Goal: Task Accomplishment & Management: Manage account settings

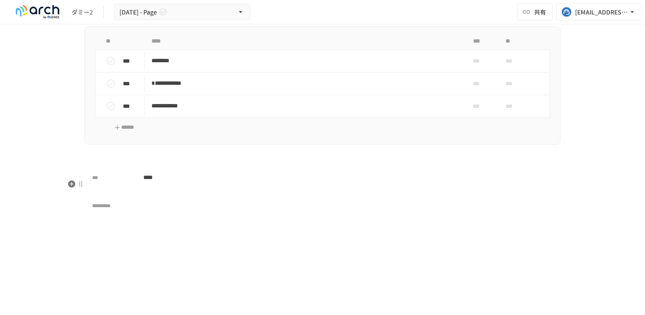
scroll to position [2215, 0]
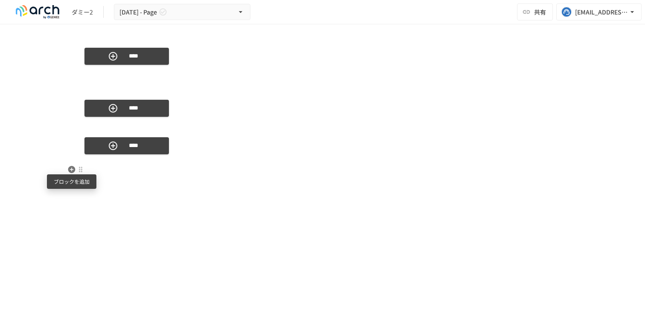
click at [70, 173] on icon "button" at bounding box center [71, 169] width 9 height 9
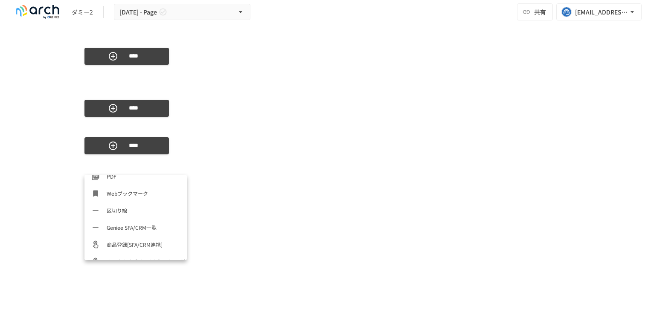
scroll to position [426, 0]
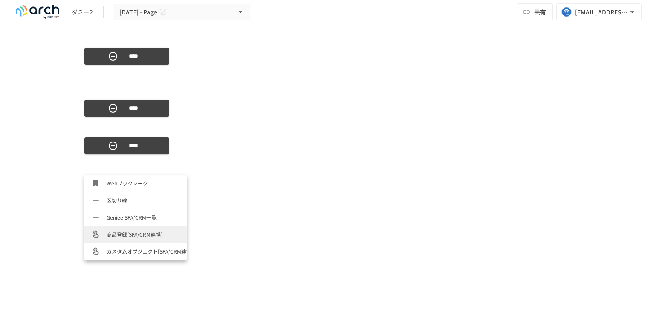
click at [126, 234] on span "商品登録[SFA/CRM連携]" at bounding box center [143, 234] width 73 height 8
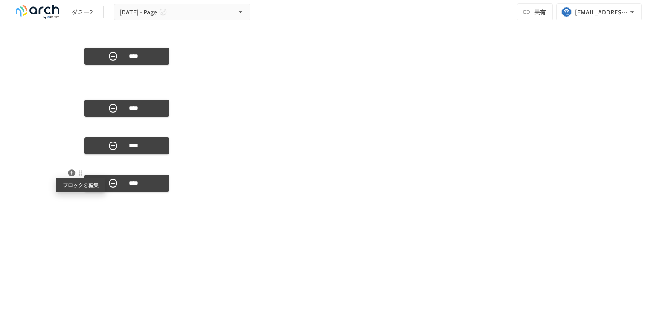
click at [81, 175] on div at bounding box center [80, 173] width 7 height 7
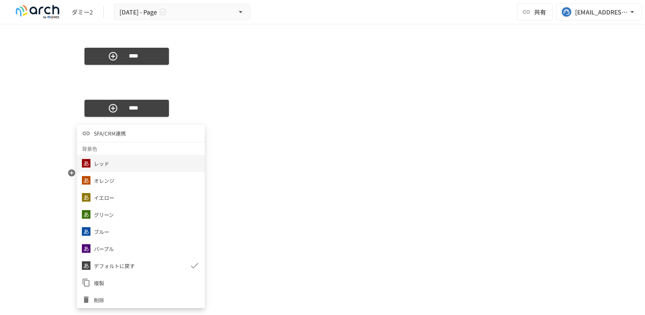
click at [128, 162] on div "レッド" at bounding box center [141, 163] width 128 height 17
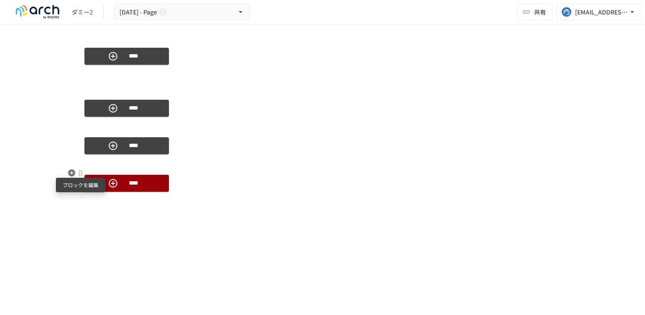
click at [79, 174] on div at bounding box center [80, 173] width 7 height 7
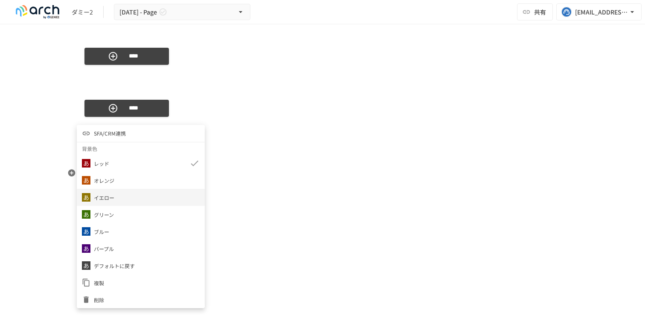
click at [119, 193] on div "イエロー" at bounding box center [141, 197] width 128 height 17
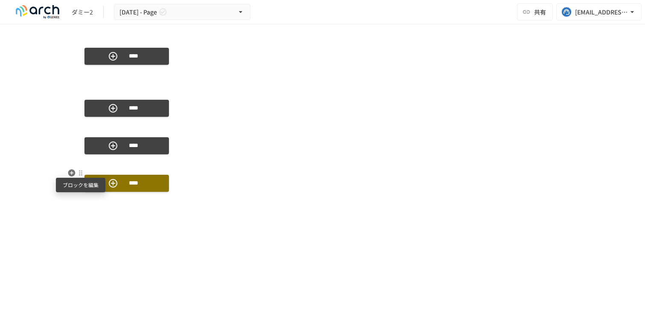
click at [83, 173] on div at bounding box center [80, 173] width 7 height 7
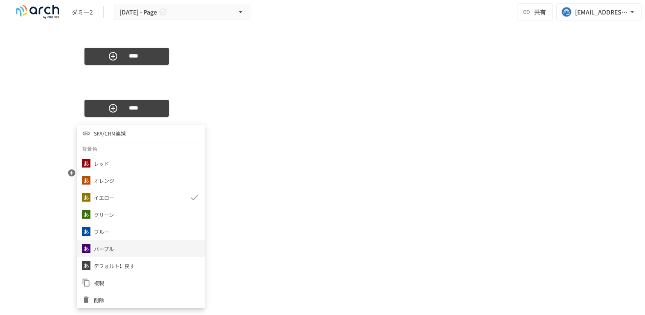
click at [147, 253] on div "パープル" at bounding box center [141, 248] width 128 height 17
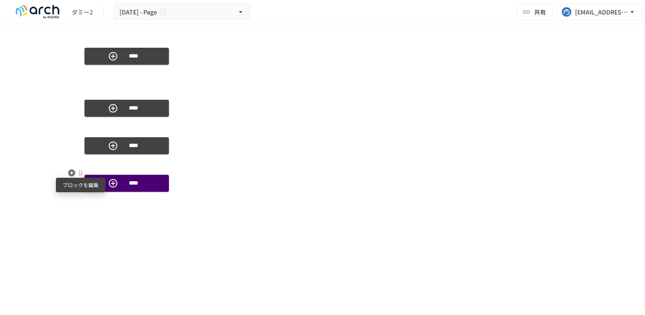
click at [83, 171] on div at bounding box center [80, 173] width 7 height 7
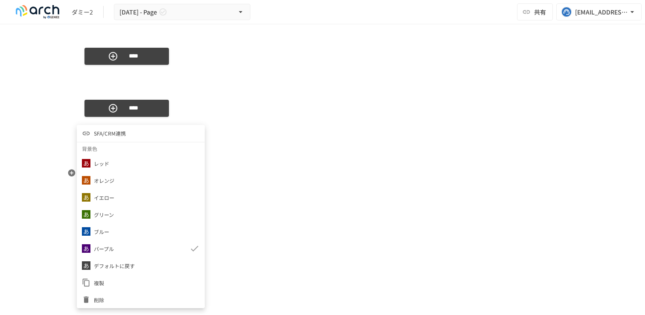
click at [130, 139] on li "SFA/CRM連携" at bounding box center [141, 133] width 128 height 17
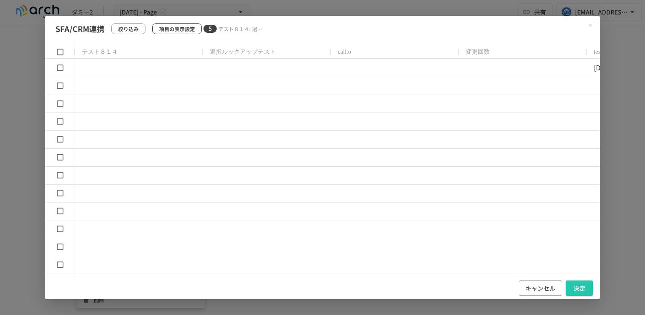
click at [172, 27] on p "項目の表示設定" at bounding box center [177, 29] width 36 height 8
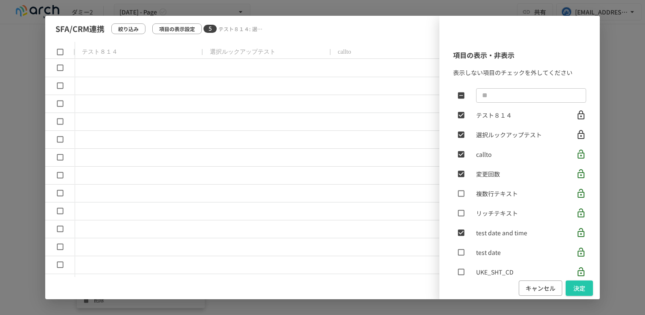
click at [128, 28] on div "項目の表示・非表示 表示しない項目のチェックを外してください ​ テスト８１４ 選択ルックアップテスト callto 変更回数 複数行テキスト リッチテキスト…" at bounding box center [322, 158] width 554 height 284
click at [135, 30] on div "項目の表示・非表示 表示しない項目のチェックを外してください ​ テスト８１４ 選択ルックアップテスト callto 変更回数 複数行テキスト リッチテキスト…" at bounding box center [322, 158] width 554 height 284
click at [527, 293] on button "キャンセル" at bounding box center [539, 289] width 43 height 16
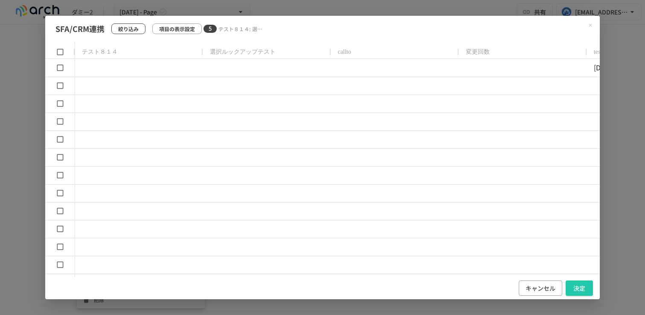
click at [133, 26] on p "絞り込み" at bounding box center [128, 29] width 20 height 8
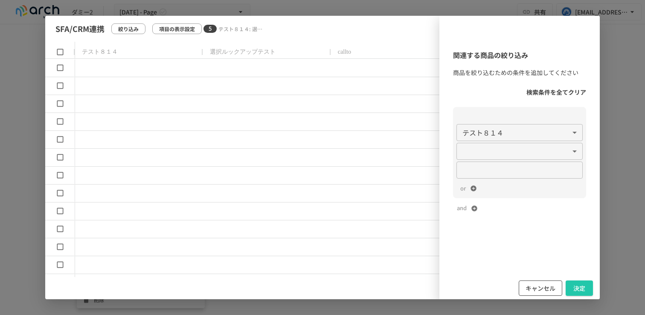
click at [533, 292] on button "キャンセル" at bounding box center [539, 289] width 43 height 16
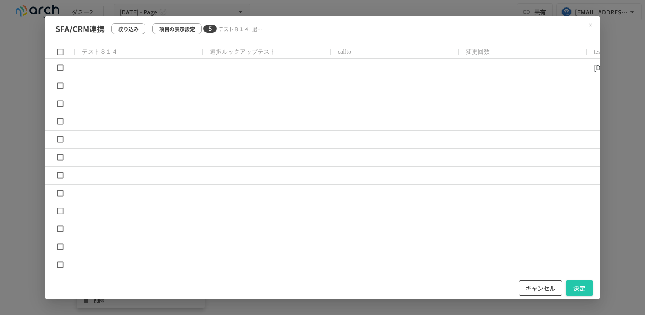
click at [538, 288] on button "キャンセル" at bounding box center [539, 289] width 43 height 16
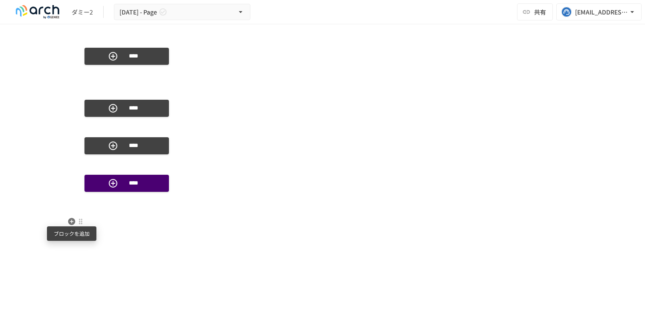
click at [74, 221] on icon "button" at bounding box center [71, 221] width 7 height 7
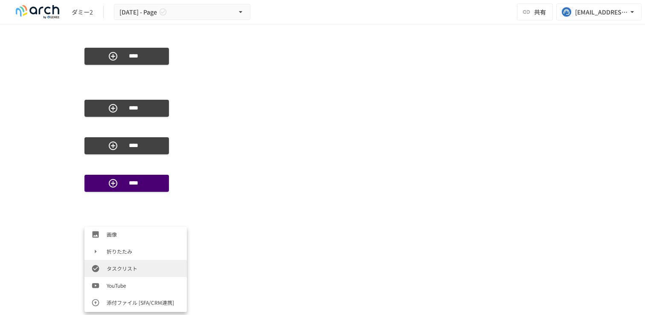
scroll to position [228, 0]
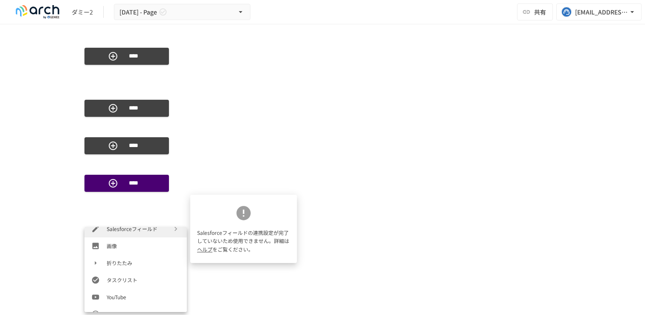
click at [208, 249] on link "ヘルプ" at bounding box center [204, 249] width 15 height 7
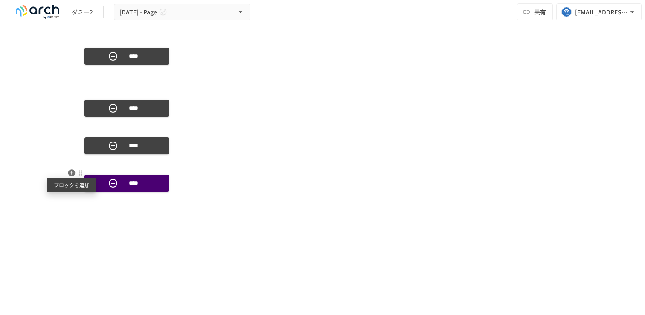
click at [73, 176] on icon "button" at bounding box center [71, 173] width 9 height 9
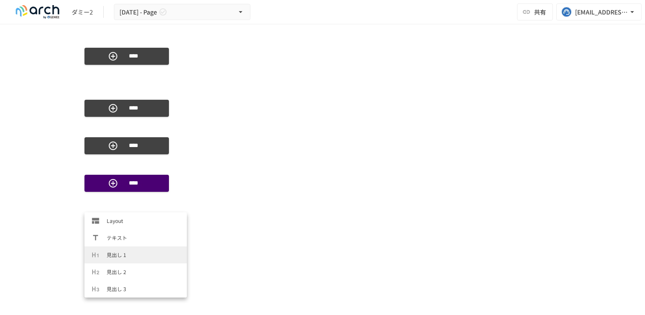
scroll to position [426, 0]
click at [130, 292] on span "カスタムオブジェクト[SFA/CRM連携]" at bounding box center [143, 289] width 73 height 8
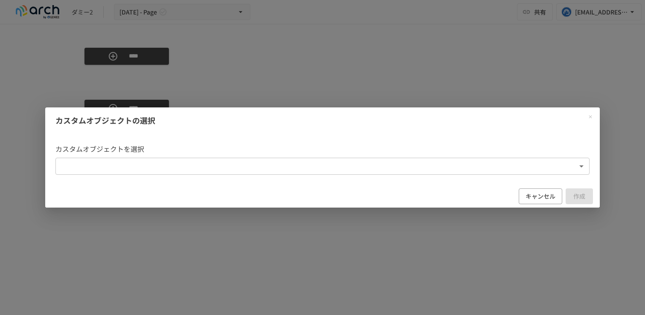
click at [218, 165] on body "**********" at bounding box center [322, 148] width 645 height 297
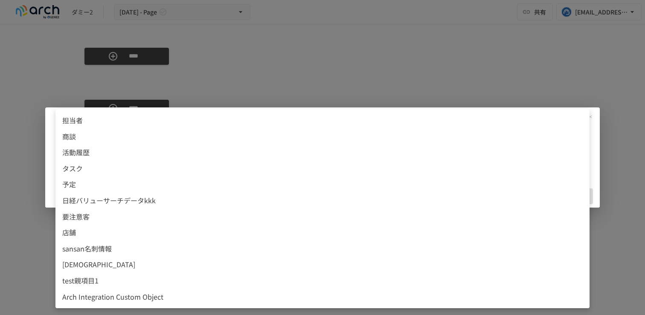
click at [170, 225] on li "店舗" at bounding box center [322, 233] width 534 height 16
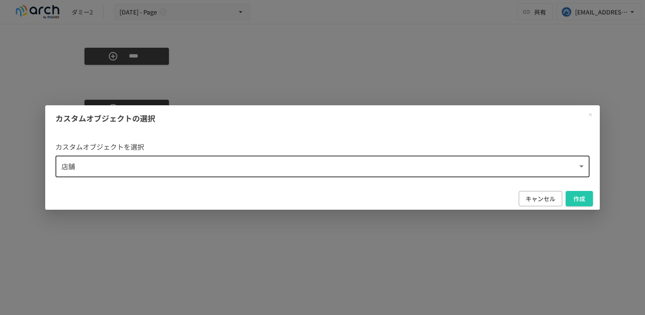
click at [309, 169] on body "**********" at bounding box center [322, 148] width 645 height 297
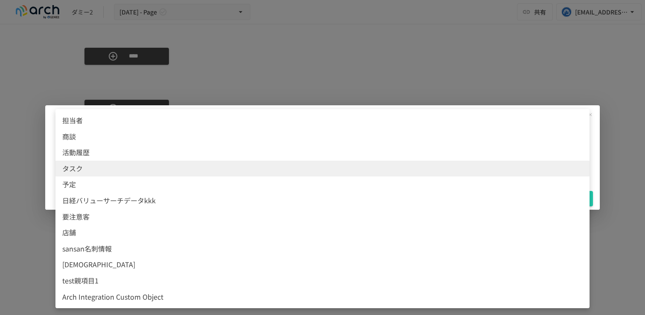
click at [229, 279] on span "test親項目1" at bounding box center [322, 280] width 520 height 11
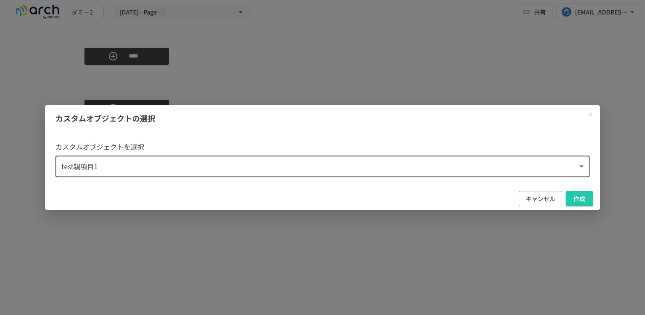
click at [282, 163] on body "**********" at bounding box center [322, 148] width 645 height 297
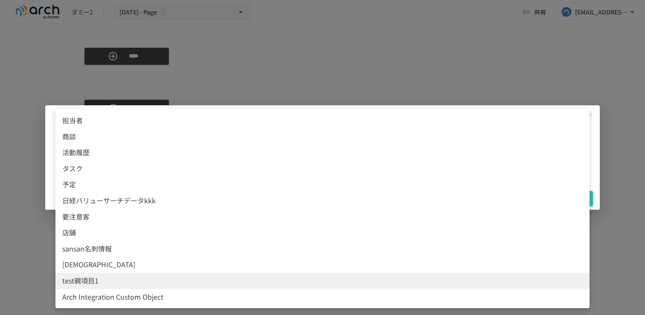
click at [251, 253] on span "sansan名刺情報" at bounding box center [322, 248] width 520 height 11
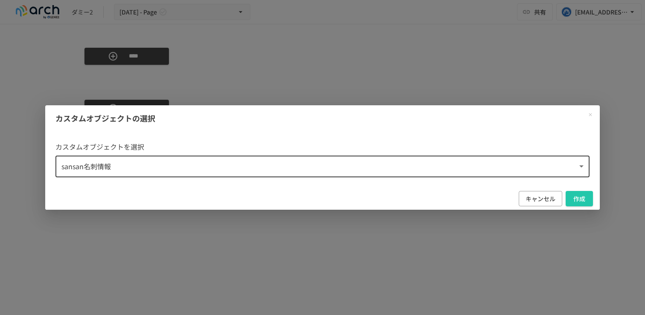
click at [444, 172] on body "**********" at bounding box center [322, 148] width 645 height 297
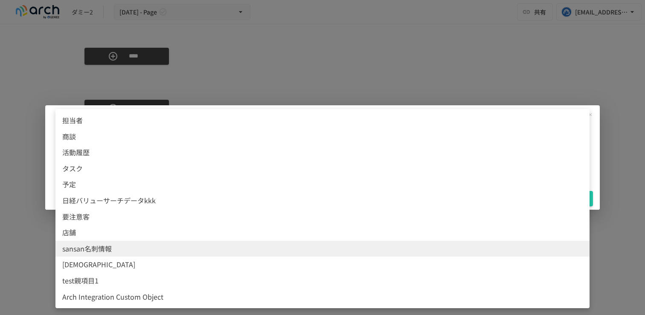
click at [316, 273] on li "test親項目1" at bounding box center [322, 281] width 534 height 16
type input "**********"
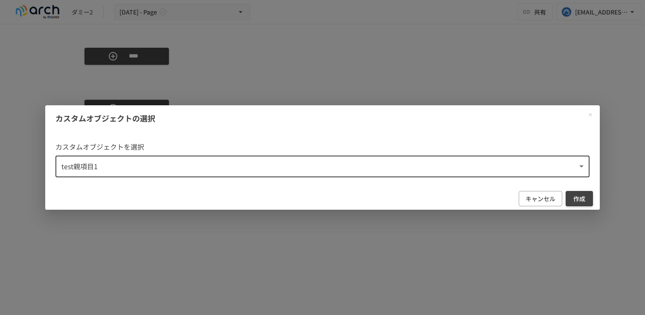
click at [569, 196] on button "作成" at bounding box center [578, 199] width 27 height 16
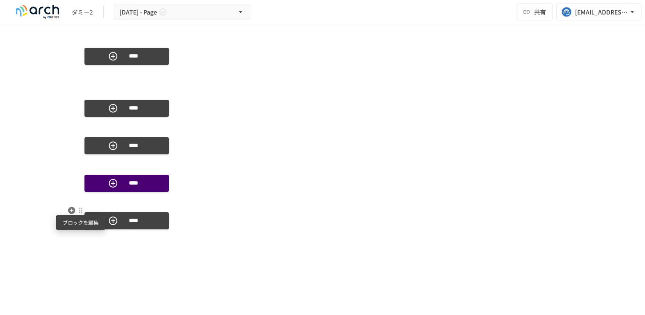
click at [79, 210] on div at bounding box center [80, 210] width 7 height 7
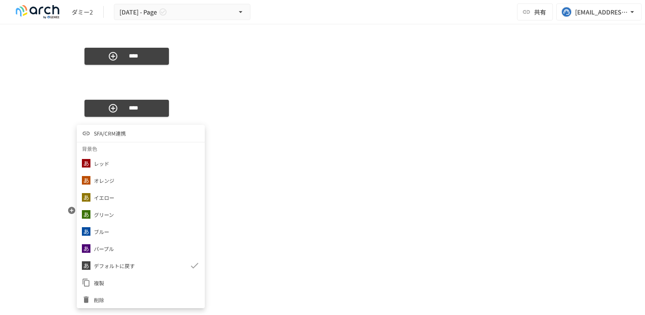
click at [123, 130] on span "SFA/CRM連携" at bounding box center [110, 133] width 32 height 8
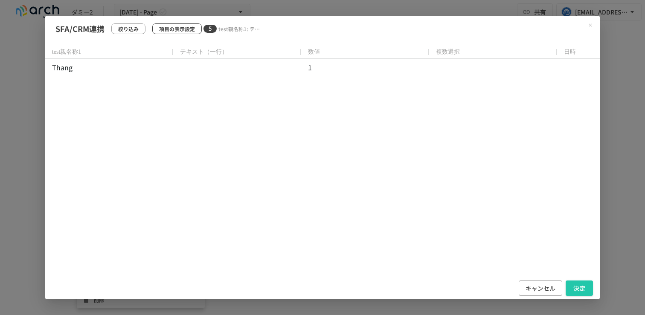
click at [178, 30] on p "項目の表示設定" at bounding box center [177, 29] width 36 height 8
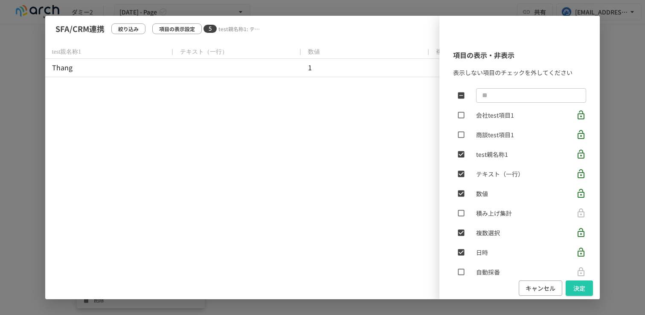
click at [633, 64] on div "SFA/CRM連携 絞り込み 項目の表示設定 5 test親名称1: テキスト（[PERSON_NAME]）: 数値: 複数選択: 日時 test親名称1 テ…" at bounding box center [322, 157] width 645 height 315
click at [537, 291] on button "キャンセル" at bounding box center [539, 289] width 43 height 16
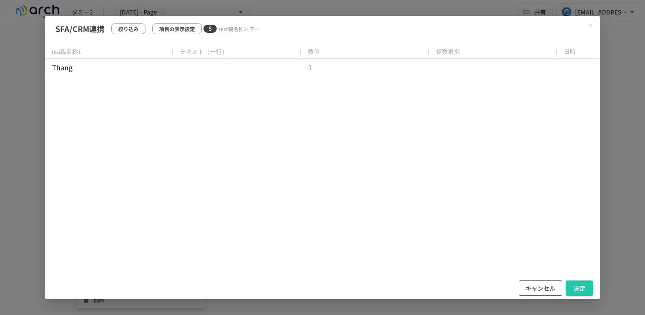
click at [534, 289] on button "キャンセル" at bounding box center [539, 289] width 43 height 16
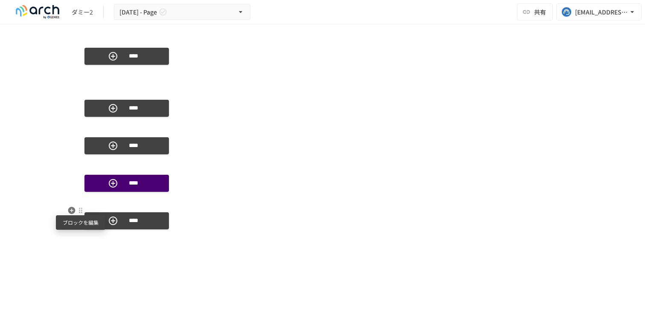
click at [81, 212] on div at bounding box center [80, 210] width 7 height 7
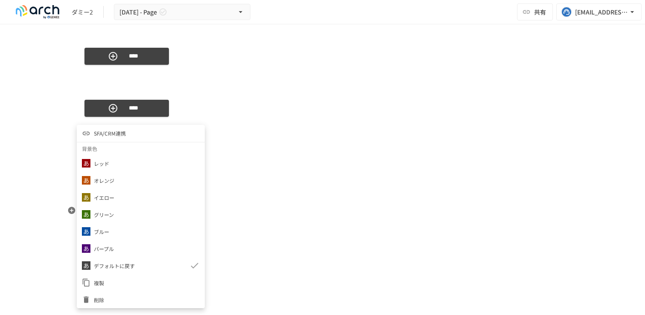
click at [232, 260] on div at bounding box center [322, 157] width 645 height 315
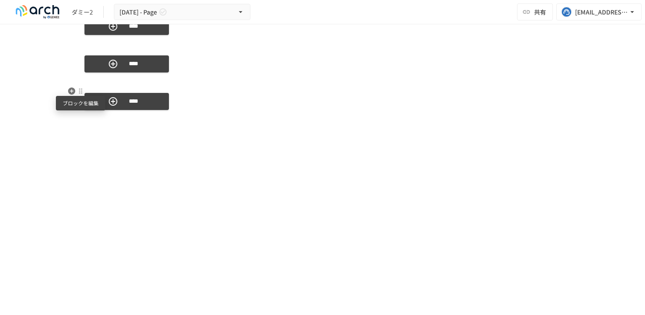
scroll to position [2185, 0]
click at [72, 122] on icon "button" at bounding box center [71, 125] width 7 height 7
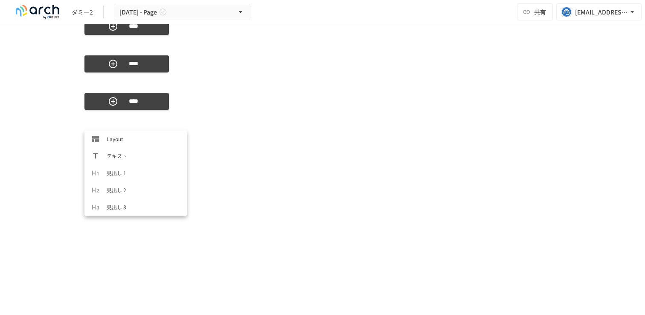
scroll to position [426, 0]
click at [139, 206] on span "カスタムオブジェクト[SFA/CRM連携]" at bounding box center [143, 207] width 73 height 8
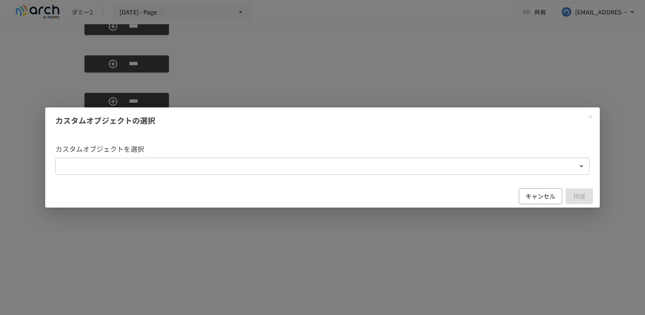
click at [154, 170] on body "**********" at bounding box center [322, 148] width 645 height 297
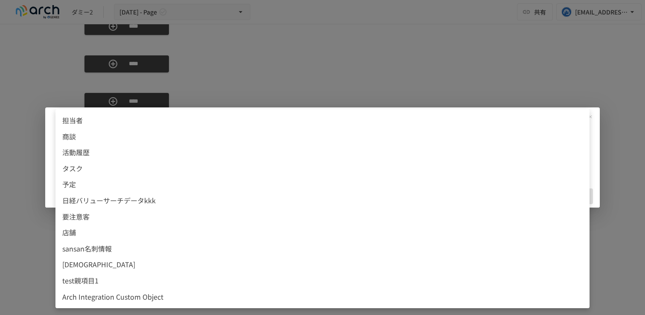
click at [143, 280] on span "test親項目1" at bounding box center [322, 280] width 520 height 11
type input "**********"
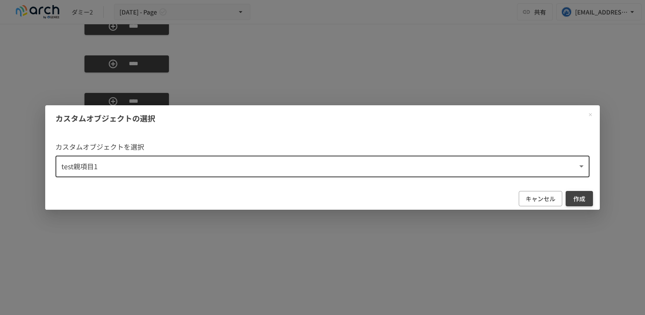
click at [573, 195] on button "作成" at bounding box center [578, 199] width 27 height 16
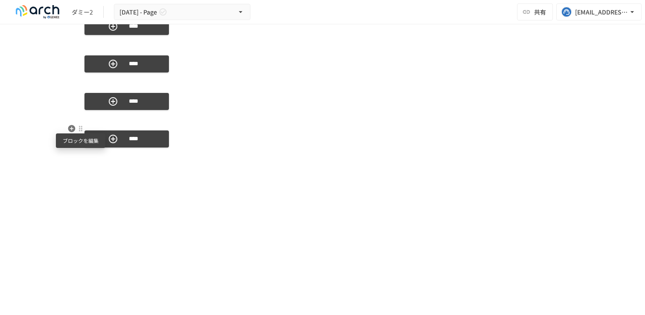
click at [83, 132] on div at bounding box center [81, 129] width 8 height 10
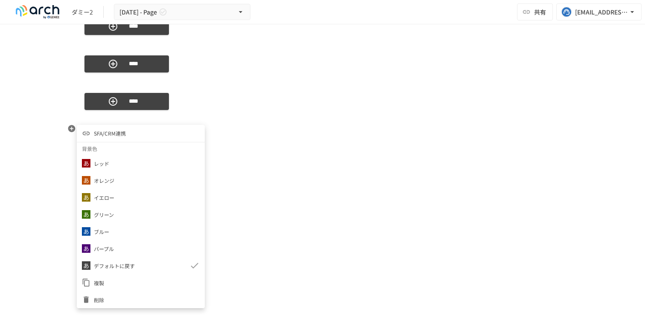
click at [135, 132] on li "SFA/CRM連携" at bounding box center [141, 133] width 128 height 17
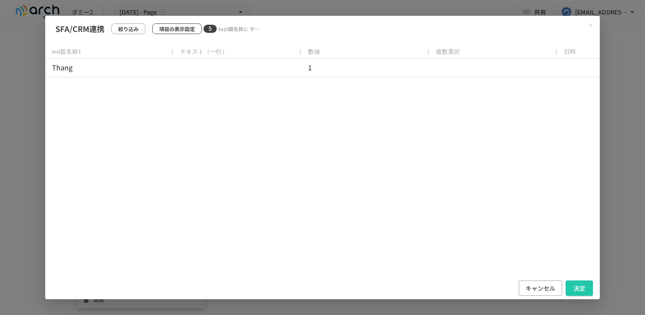
click at [174, 31] on p "項目の表示設定" at bounding box center [177, 29] width 36 height 8
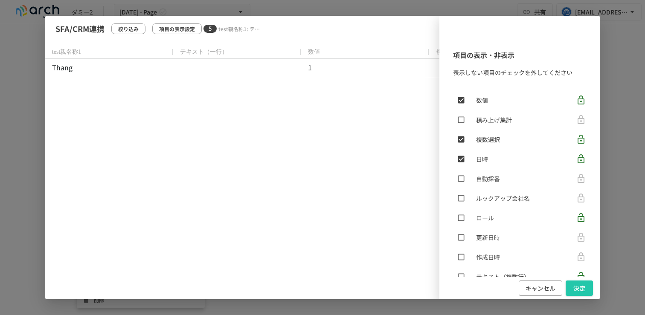
scroll to position [197, 0]
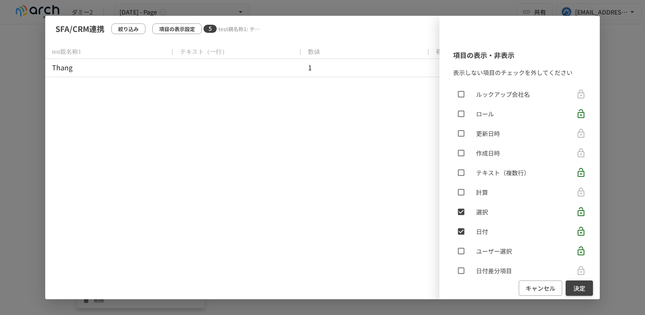
click at [568, 284] on button "決定" at bounding box center [578, 289] width 27 height 16
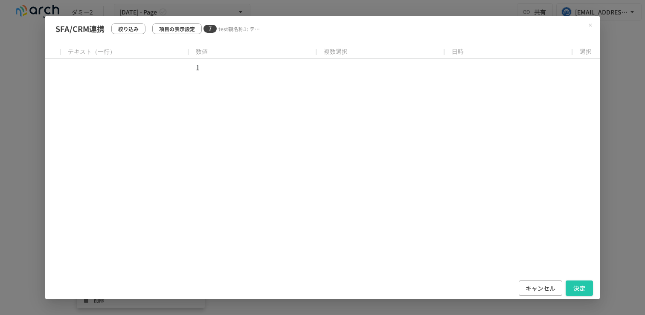
scroll to position [0, 0]
drag, startPoint x: 200, startPoint y: 46, endPoint x: 118, endPoint y: 46, distance: 82.3
click at [581, 287] on button "決定" at bounding box center [578, 289] width 27 height 16
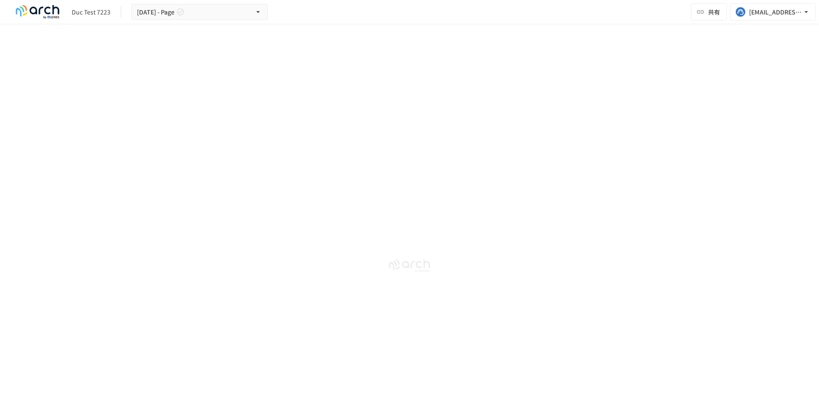
click at [88, 12] on div "Duc Test 7223" at bounding box center [91, 12] width 39 height 9
click at [46, 9] on img at bounding box center [37, 12] width 55 height 14
click at [96, 15] on div "Duc Test 7223" at bounding box center [91, 12] width 39 height 9
click at [197, 14] on button "[DATE] - Page" at bounding box center [199, 12] width 136 height 17
click at [185, 45] on li "ページの並び替え" at bounding box center [198, 51] width 136 height 14
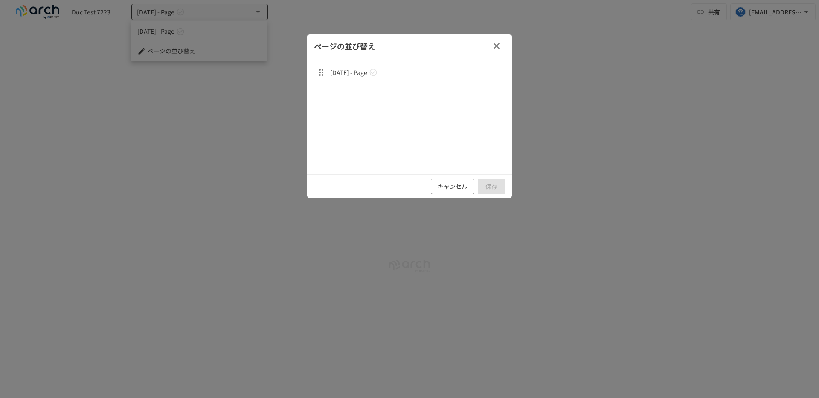
click at [353, 72] on span "[DATE] - Page" at bounding box center [348, 72] width 37 height 9
click at [321, 72] on icon "button" at bounding box center [321, 72] width 4 height 7
click at [441, 189] on button "キャンセル" at bounding box center [452, 187] width 43 height 16
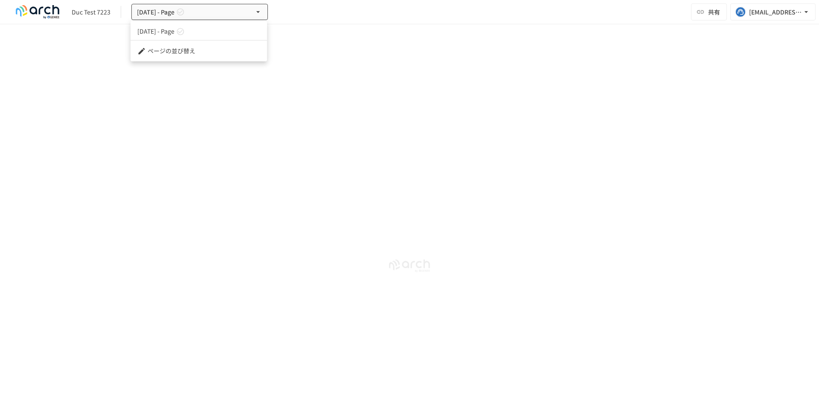
click at [163, 38] on link "[DATE] - Page" at bounding box center [198, 31] width 136 height 14
click at [99, 11] on div "Duc Test 7223" at bounding box center [91, 12] width 39 height 9
click at [753, 17] on button "[EMAIL_ADDRESS][DOMAIN_NAME]" at bounding box center [772, 11] width 85 height 17
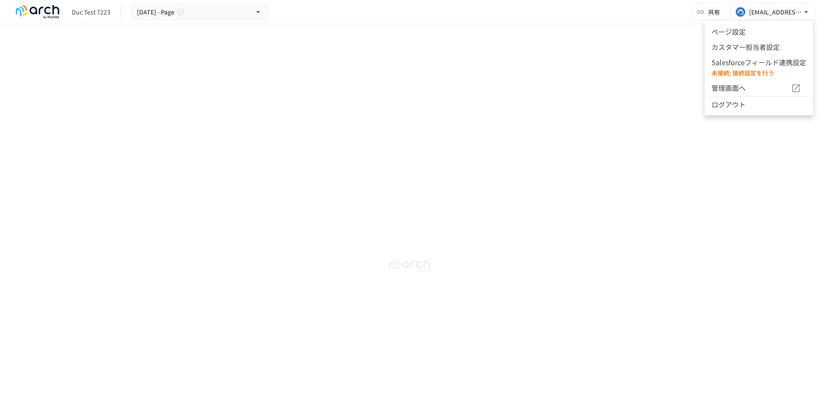
click at [747, 89] on span "管理画面へ" at bounding box center [750, 88] width 79 height 11
click at [741, 69] on h6 "未接続: 接続設定を行う" at bounding box center [758, 72] width 95 height 9
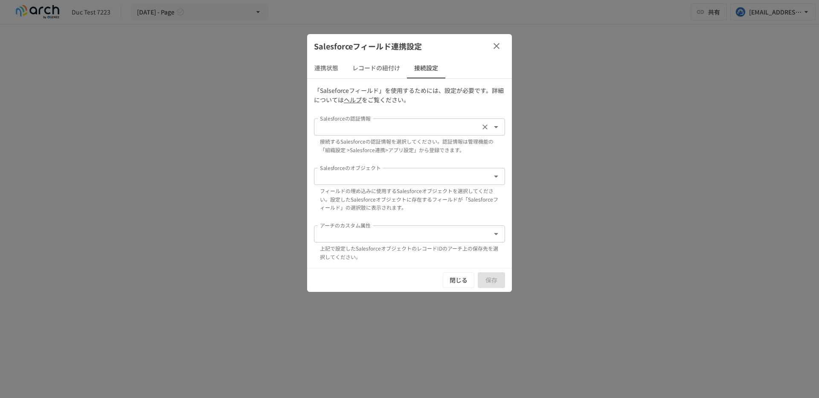
click at [419, 127] on input "Salesforceの認証情報" at bounding box center [396, 127] width 161 height 12
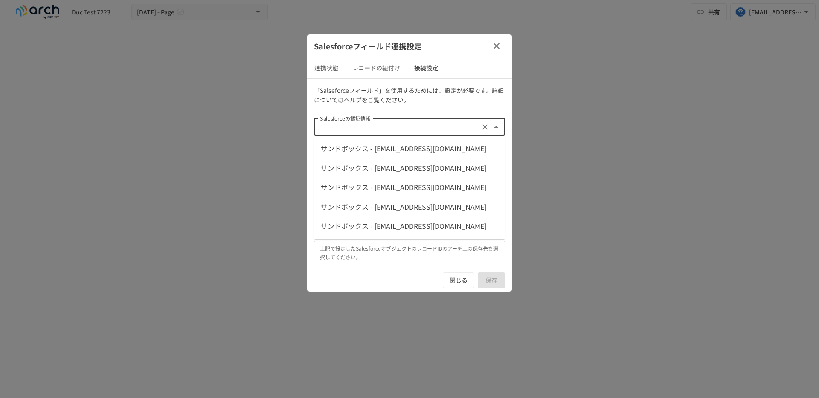
click at [397, 178] on li "サンドボックス - sfa-crm-arch-tech+user-test01@geniee.co.jp" at bounding box center [409, 169] width 191 height 20
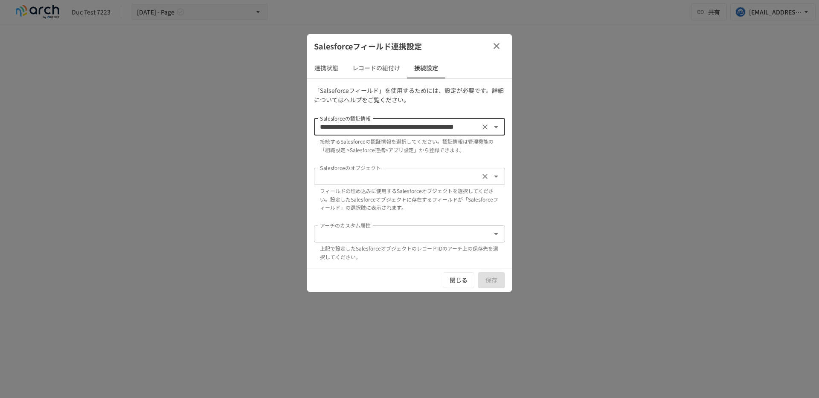
click at [395, 173] on input "Salesforceのオブジェクト" at bounding box center [396, 177] width 161 height 12
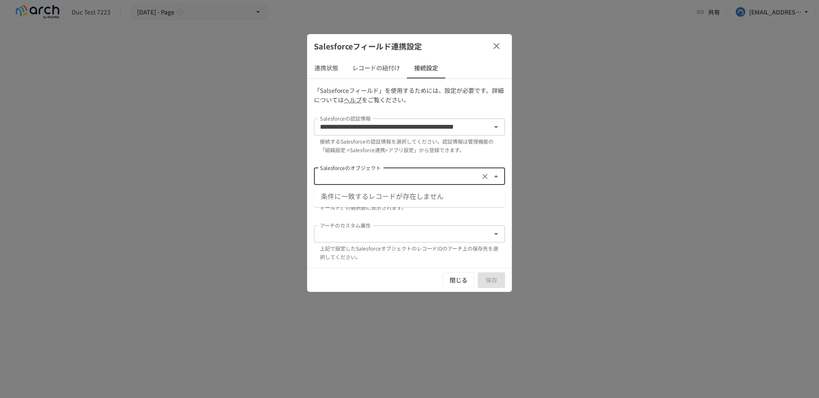
click at [392, 192] on div "条件に一致するレコードが存在しません" at bounding box center [409, 196] width 191 height 22
click at [437, 174] on input "Salesforceのオブジェクト" at bounding box center [396, 177] width 161 height 12
click at [441, 135] on div "**********" at bounding box center [409, 127] width 191 height 17
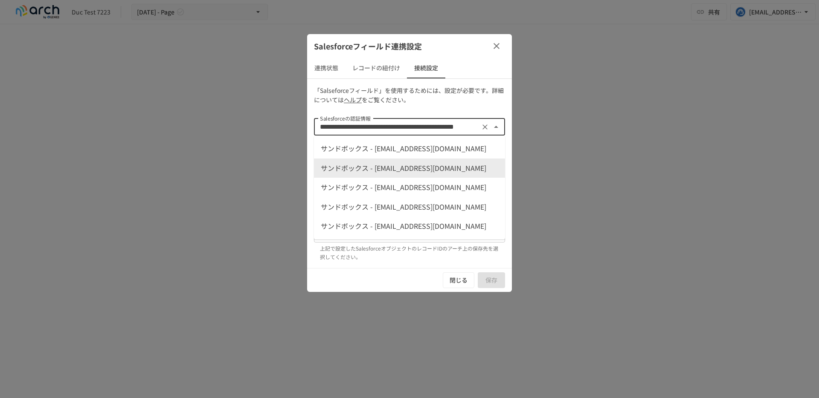
scroll to position [0, 38]
click at [430, 153] on span "サンドボックス - sfa-crm-arch-tech-admin+gn-arch-dev-hub@geniee.co.jp" at bounding box center [409, 148] width 177 height 11
type input "**********"
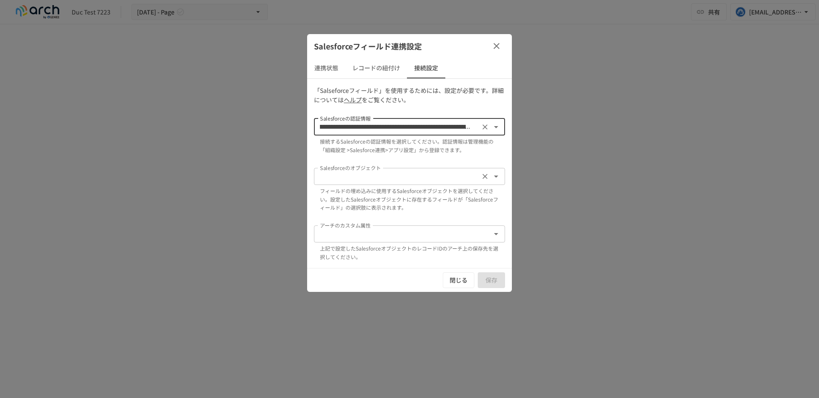
click at [405, 172] on input "Salesforceのオブジェクト" at bounding box center [396, 177] width 161 height 12
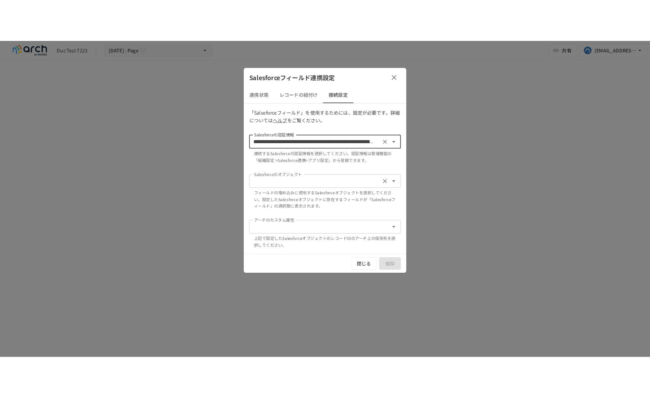
scroll to position [0, 0]
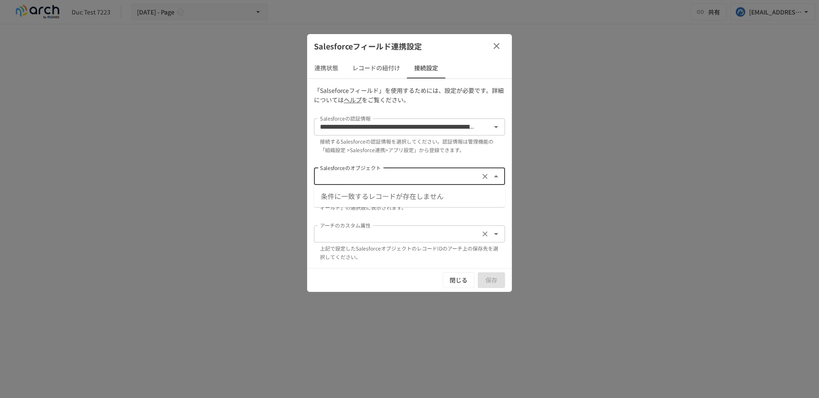
click at [391, 226] on div "アーチのカスタム属性" at bounding box center [409, 234] width 191 height 17
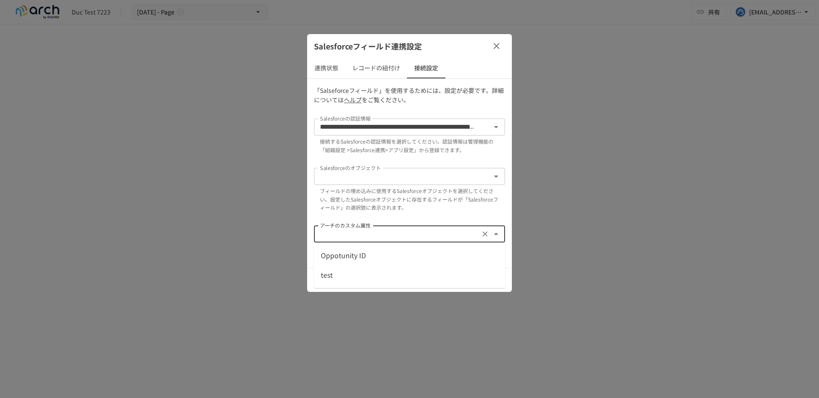
click at [384, 258] on span "Oppotunity ID" at bounding box center [409, 255] width 177 height 11
type input "**********"
click at [459, 273] on button "閉じる" at bounding box center [459, 280] width 32 height 16
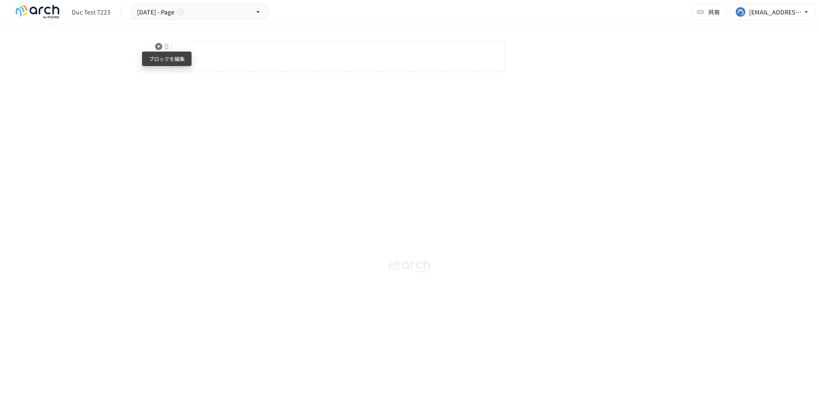
click at [165, 46] on div at bounding box center [166, 46] width 7 height 7
click at [155, 44] on div at bounding box center [409, 199] width 819 height 398
click at [167, 49] on div at bounding box center [166, 46] width 7 height 7
click at [178, 58] on div at bounding box center [174, 60] width 12 height 9
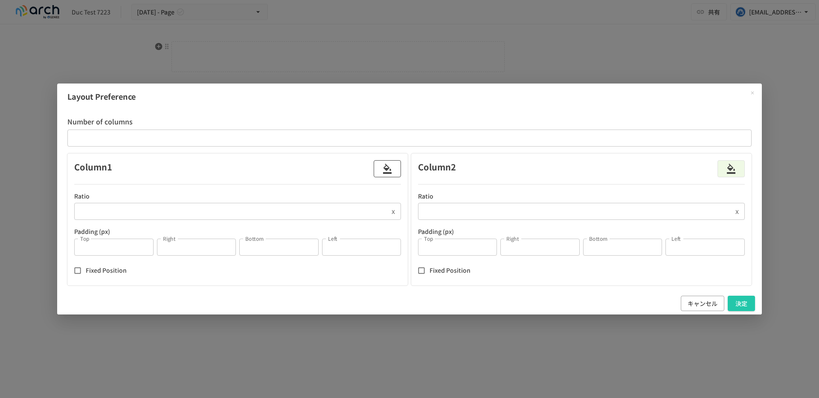
drag, startPoint x: 281, startPoint y: 173, endPoint x: 389, endPoint y: 174, distance: 108.7
click at [394, 175] on div "Column 1" at bounding box center [237, 168] width 327 height 17
click at [394, 170] on button "button" at bounding box center [386, 168] width 27 height 17
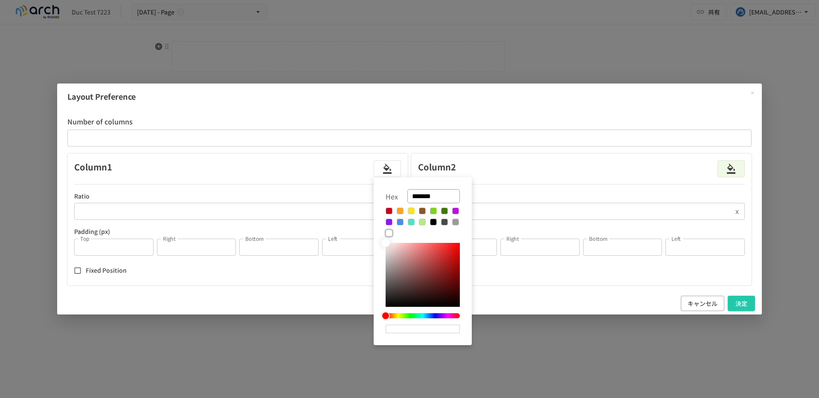
click at [412, 214] on button at bounding box center [411, 211] width 7 height 7
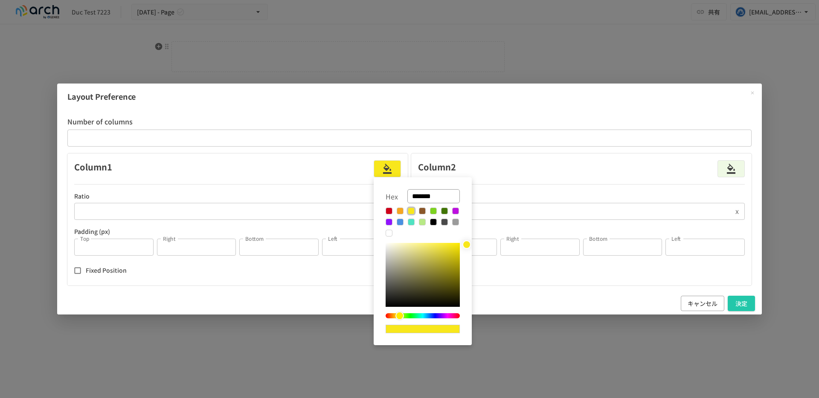
click at [422, 211] on button at bounding box center [422, 211] width 7 height 7
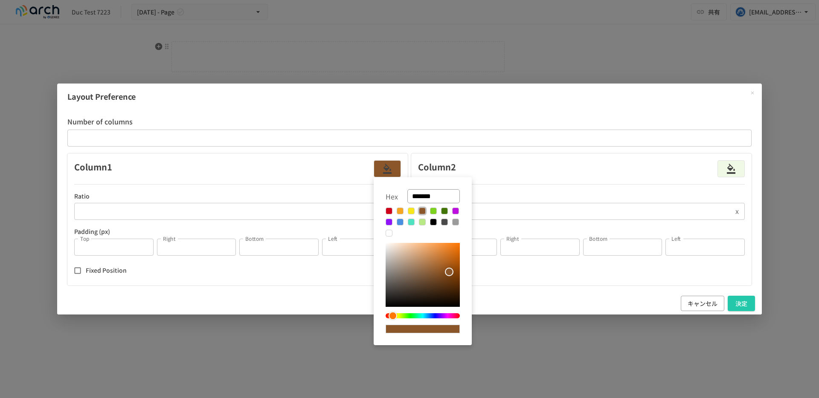
click at [435, 212] on button at bounding box center [433, 211] width 7 height 7
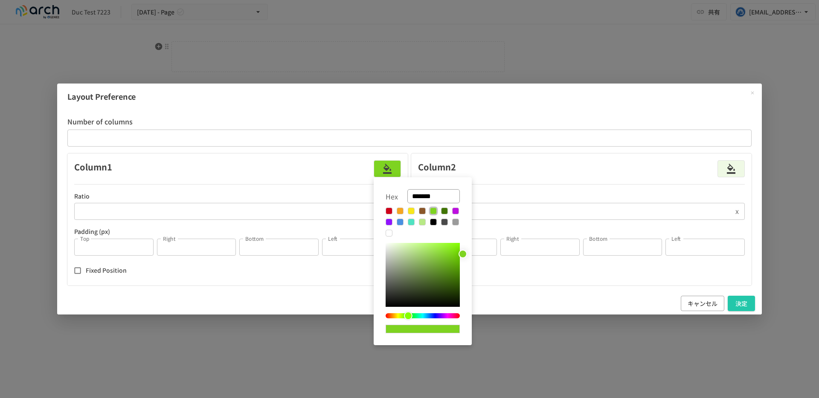
click at [442, 213] on button at bounding box center [444, 211] width 7 height 7
click at [424, 222] on button at bounding box center [422, 222] width 7 height 7
click at [406, 224] on div at bounding box center [422, 222] width 74 height 29
click at [412, 224] on button at bounding box center [411, 222] width 7 height 7
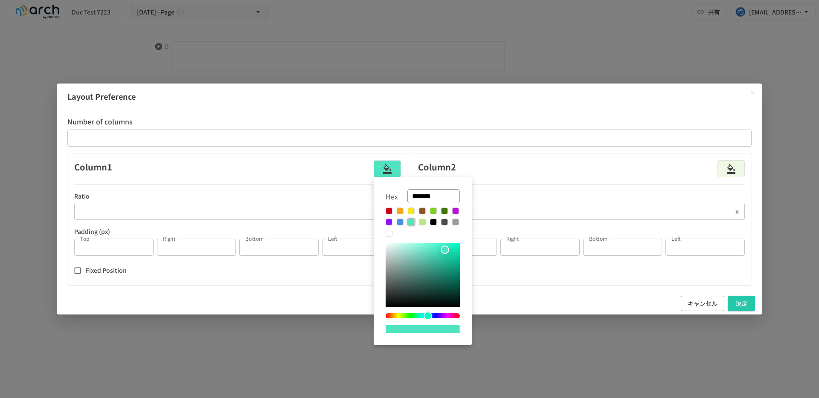
click at [430, 213] on button at bounding box center [433, 211] width 7 height 7
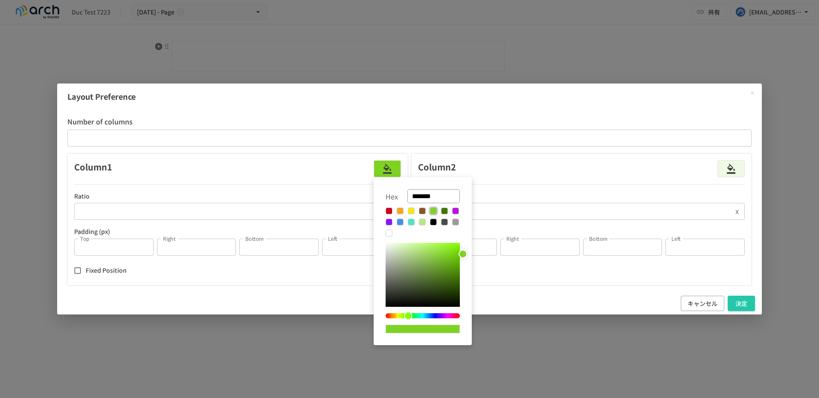
click at [423, 212] on button at bounding box center [422, 211] width 7 height 7
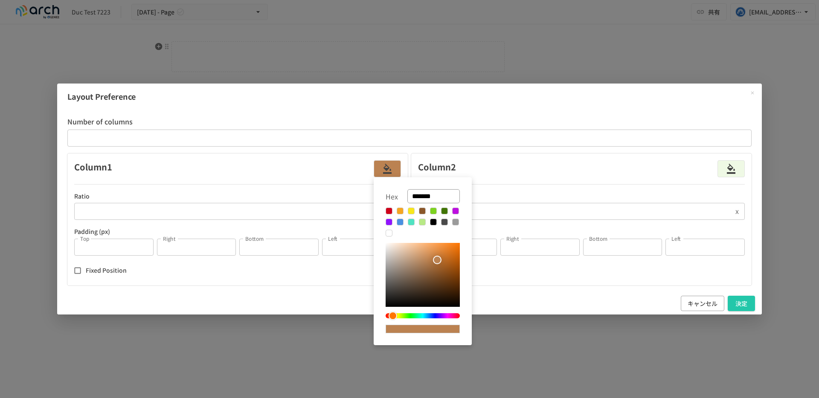
drag, startPoint x: 450, startPoint y: 270, endPoint x: 438, endPoint y: 260, distance: 15.1
click at [438, 260] on div at bounding box center [437, 260] width 9 height 9
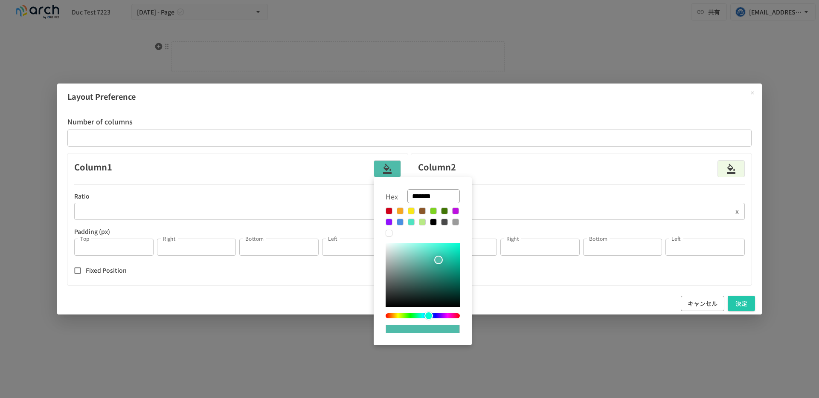
drag, startPoint x: 391, startPoint y: 316, endPoint x: 416, endPoint y: 314, distance: 24.4
click at [424, 314] on div at bounding box center [428, 316] width 9 height 9
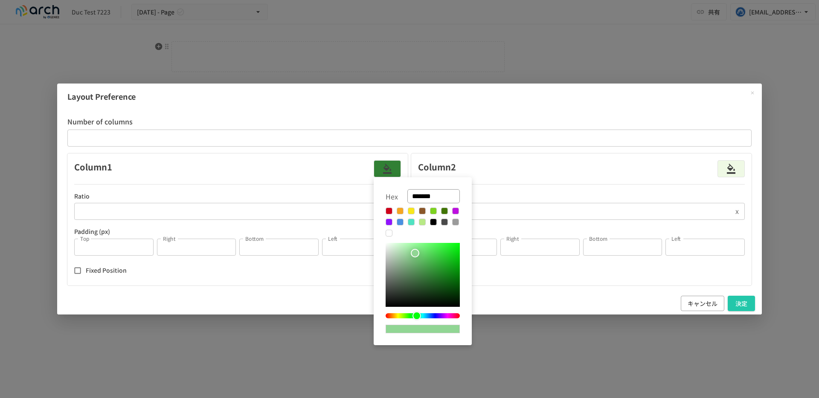
drag, startPoint x: 436, startPoint y: 259, endPoint x: 408, endPoint y: 255, distance: 27.6
click at [408, 255] on div at bounding box center [422, 275] width 74 height 64
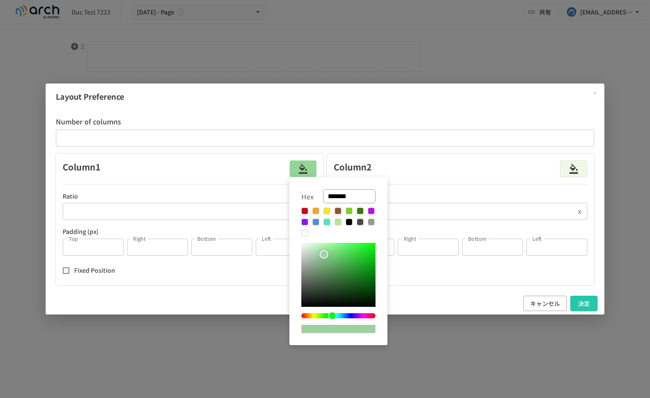
type input "*******"
click at [437, 128] on div at bounding box center [325, 199] width 650 height 398
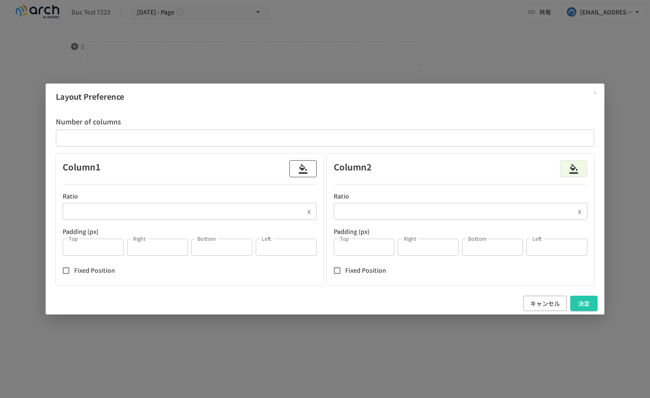
click at [311, 173] on button "button" at bounding box center [302, 168] width 27 height 17
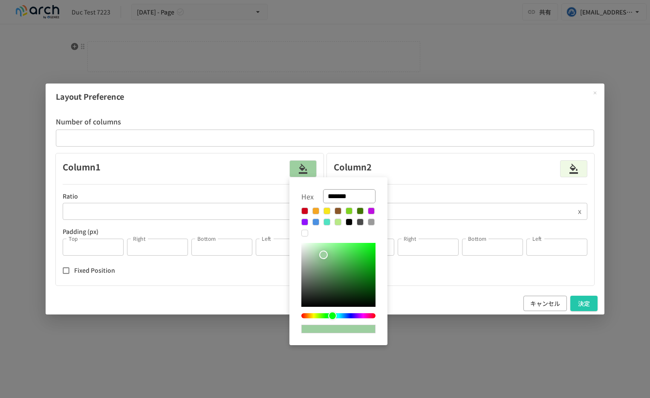
click at [324, 255] on div at bounding box center [323, 255] width 9 height 9
drag, startPoint x: 324, startPoint y: 255, endPoint x: 327, endPoint y: 260, distance: 6.4
click at [327, 260] on div at bounding box center [323, 256] width 9 height 9
drag, startPoint x: 328, startPoint y: 260, endPoint x: 334, endPoint y: 246, distance: 15.3
click at [334, 246] on div at bounding box center [334, 246] width 9 height 9
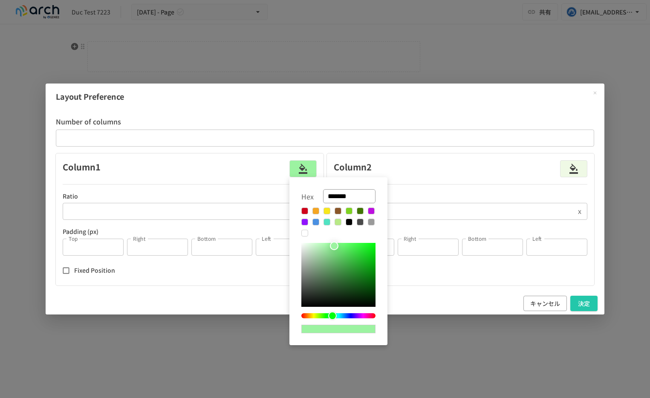
drag, startPoint x: 334, startPoint y: 246, endPoint x: 334, endPoint y: 256, distance: 9.8
click at [334, 250] on div at bounding box center [334, 246] width 9 height 9
drag, startPoint x: 334, startPoint y: 256, endPoint x: 333, endPoint y: 268, distance: 12.1
click at [345, 251] on div at bounding box center [349, 246] width 9 height 9
drag, startPoint x: 330, startPoint y: 262, endPoint x: 336, endPoint y: 266, distance: 6.9
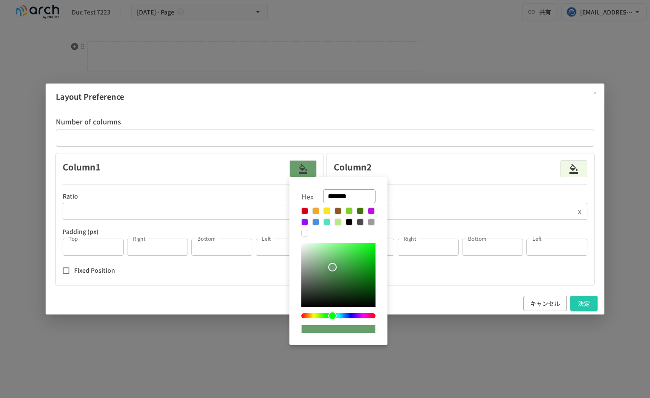
click at [336, 266] on div at bounding box center [338, 275] width 74 height 64
drag, startPoint x: 337, startPoint y: 266, endPoint x: 353, endPoint y: 268, distance: 16.3
click at [353, 268] on div at bounding box center [338, 275] width 74 height 64
click at [356, 258] on div at bounding box center [338, 275] width 74 height 64
drag, startPoint x: 356, startPoint y: 258, endPoint x: 365, endPoint y: 269, distance: 14.6
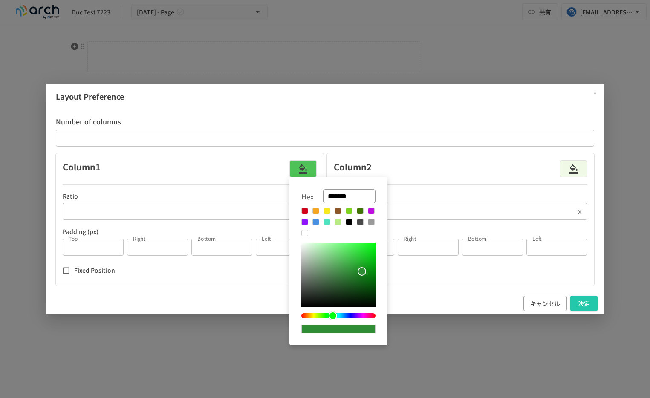
click at [365, 269] on div at bounding box center [338, 275] width 74 height 64
drag, startPoint x: 364, startPoint y: 269, endPoint x: 364, endPoint y: 262, distance: 7.2
click at [364, 262] on div at bounding box center [338, 275] width 74 height 64
click at [327, 224] on button at bounding box center [327, 222] width 7 height 7
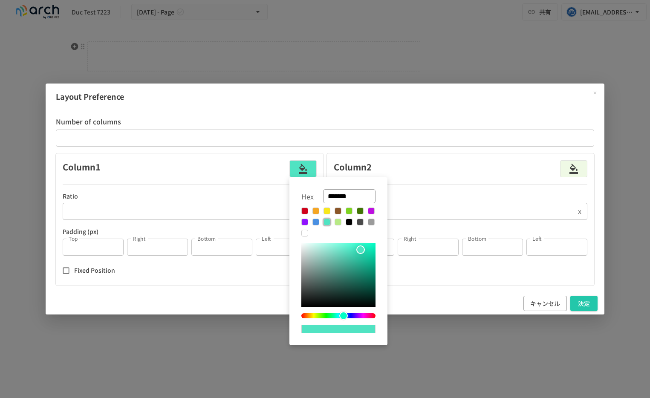
click at [343, 224] on div at bounding box center [338, 222] width 74 height 29
click at [327, 211] on button at bounding box center [327, 211] width 7 height 7
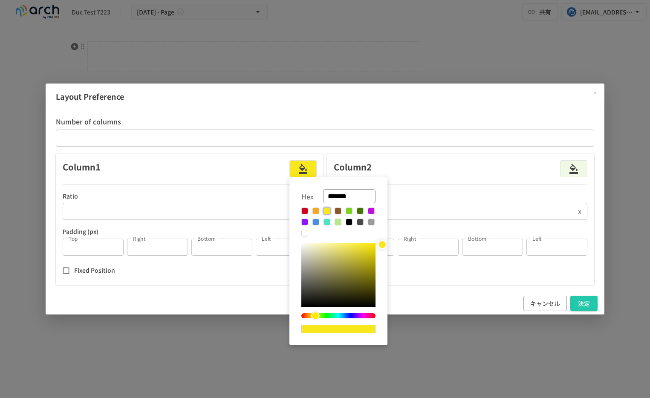
drag, startPoint x: 342, startPoint y: 275, endPoint x: 336, endPoint y: 278, distance: 6.5
click at [336, 278] on div at bounding box center [338, 275] width 74 height 64
click at [351, 254] on div at bounding box center [338, 275] width 74 height 64
drag, startPoint x: 350, startPoint y: 254, endPoint x: 347, endPoint y: 246, distance: 7.8
click at [346, 248] on div at bounding box center [338, 275] width 74 height 64
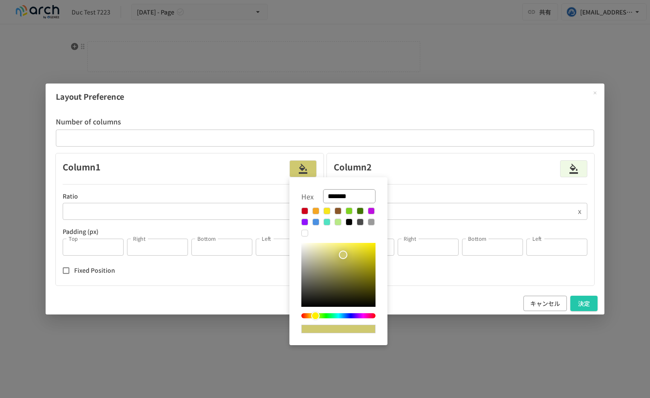
drag, startPoint x: 343, startPoint y: 255, endPoint x: 353, endPoint y: 253, distance: 9.7
click at [353, 252] on div at bounding box center [338, 275] width 74 height 64
type input "*******"
click at [593, 93] on div at bounding box center [325, 199] width 650 height 398
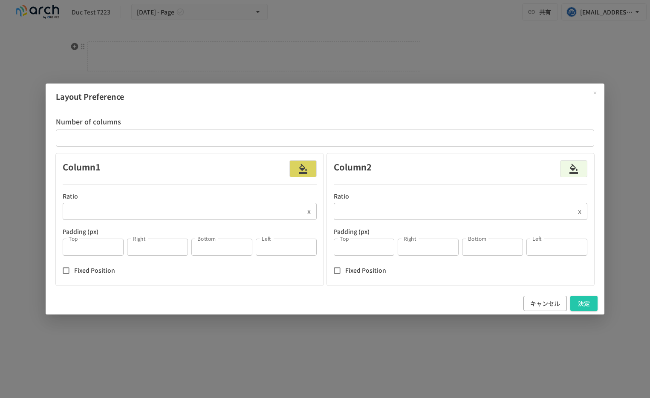
click at [593, 93] on icon "Close modal" at bounding box center [595, 92] width 5 height 5
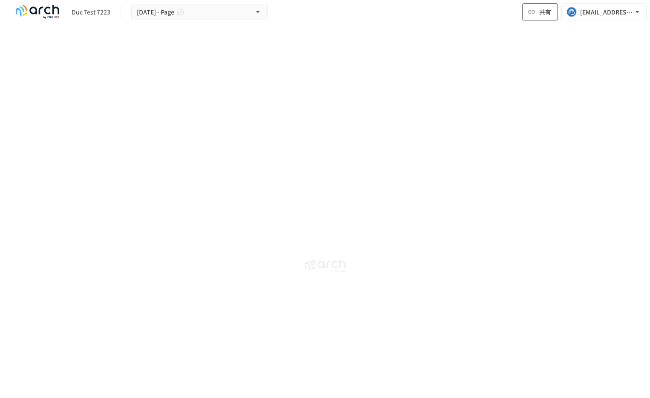
click at [538, 15] on button "共有" at bounding box center [540, 11] width 36 height 17
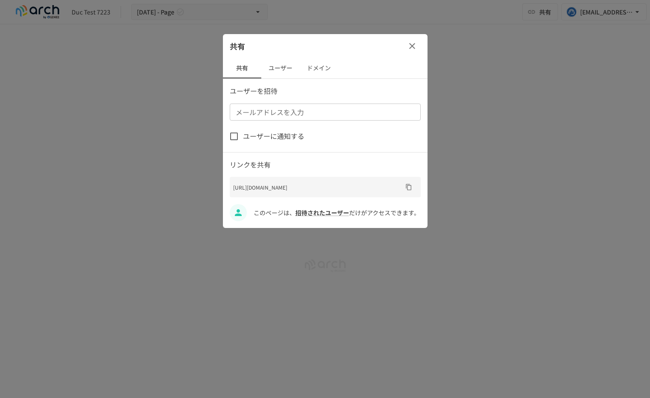
click at [411, 50] on icon "button" at bounding box center [412, 46] width 10 height 10
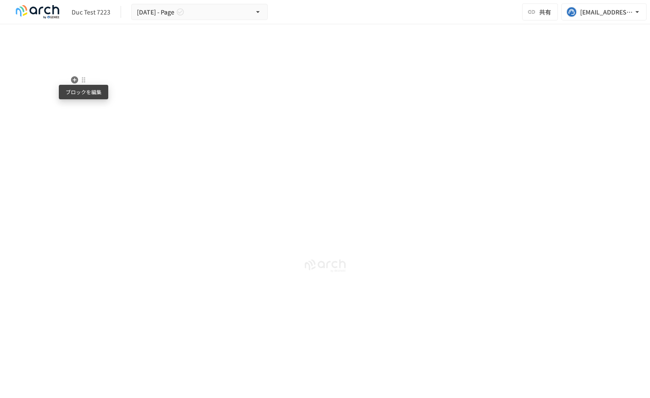
click at [83, 80] on div at bounding box center [83, 79] width 7 height 7
click at [101, 108] on span "削除" at bounding box center [150, 110] width 106 height 8
click at [83, 47] on div at bounding box center [82, 46] width 7 height 7
click at [71, 47] on div at bounding box center [325, 199] width 650 height 398
click at [184, 62] on h2 at bounding box center [256, 59] width 328 height 17
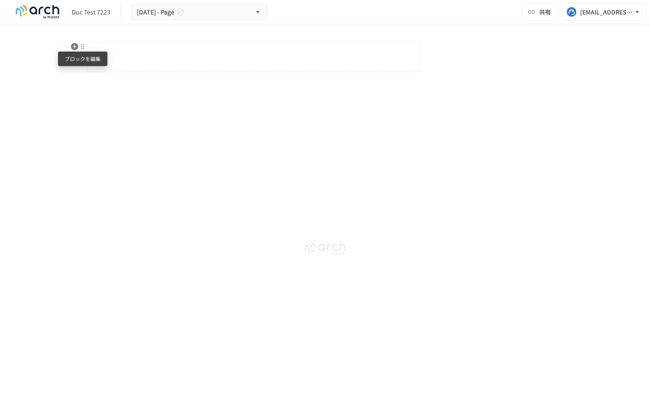
click at [82, 43] on div at bounding box center [82, 46] width 7 height 7
click at [112, 131] on div at bounding box center [325, 199] width 650 height 398
click at [579, 8] on button "[EMAIL_ADDRESS][DOMAIN_NAME]" at bounding box center [603, 11] width 85 height 17
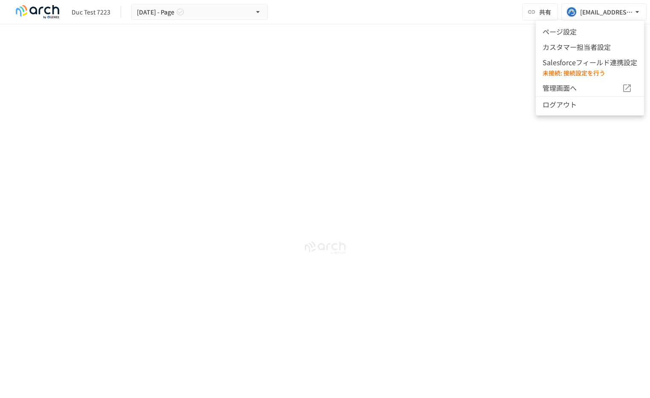
click at [522, 160] on div at bounding box center [325, 199] width 650 height 398
